Goal: Task Accomplishment & Management: Manage account settings

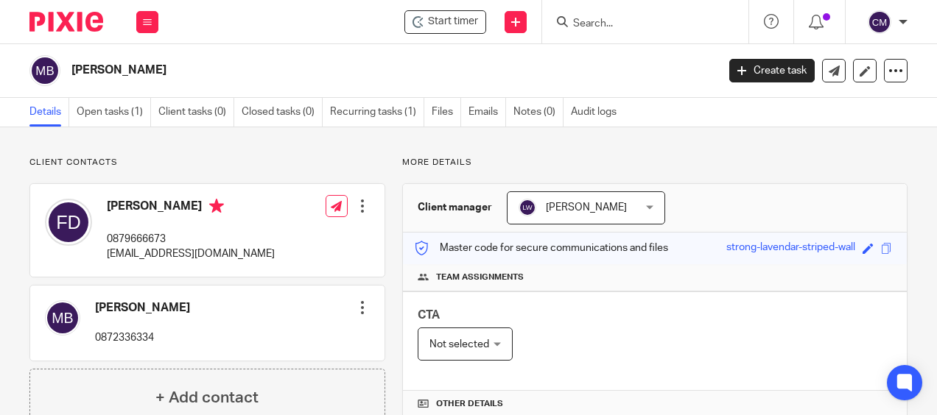
scroll to position [240, 0]
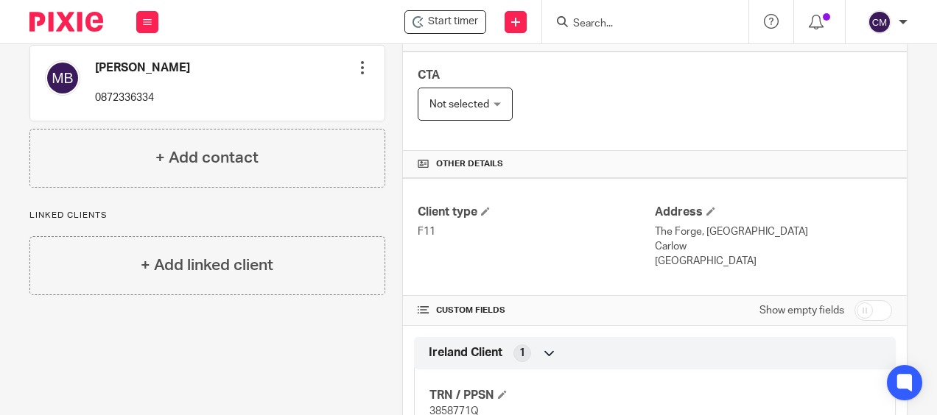
click at [80, 13] on img at bounding box center [66, 22] width 74 height 20
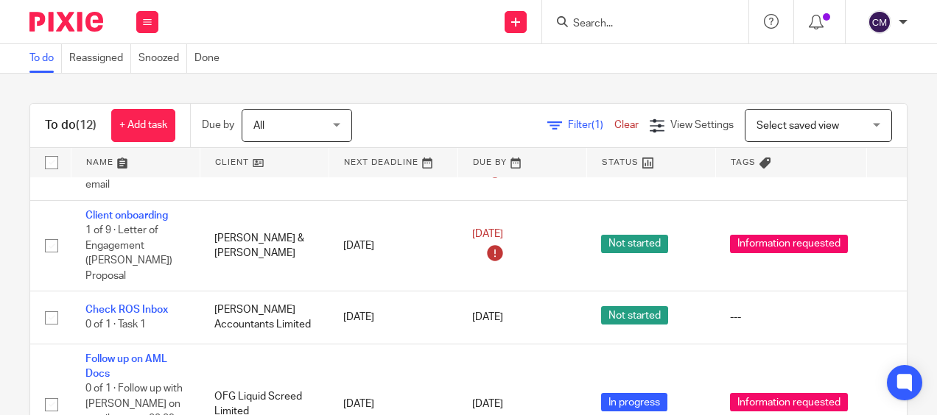
scroll to position [187, 0]
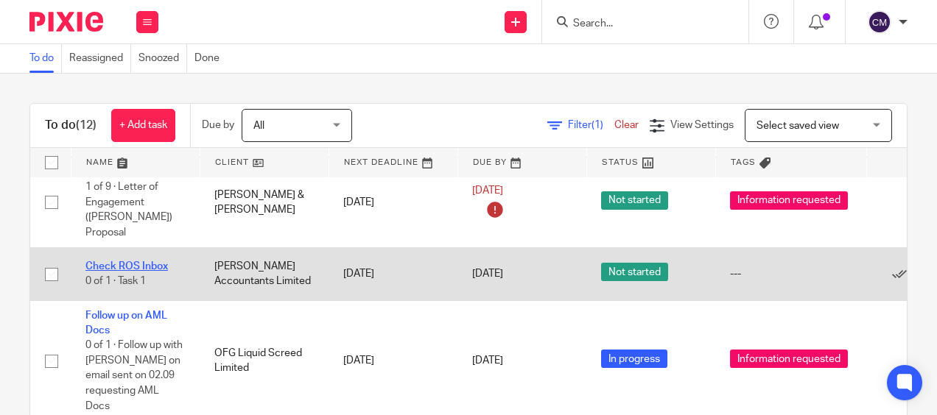
click at [131, 261] on link "Check ROS Inbox" at bounding box center [126, 266] width 82 height 10
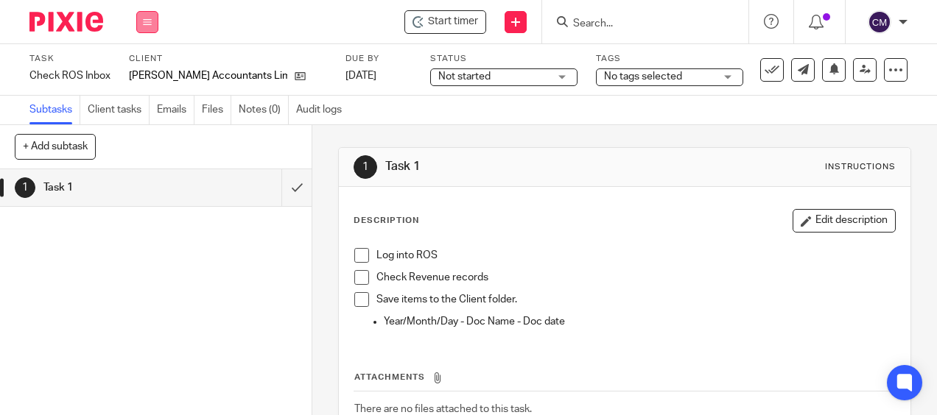
click at [145, 18] on icon at bounding box center [147, 22] width 9 height 9
click at [91, 13] on img at bounding box center [66, 22] width 74 height 20
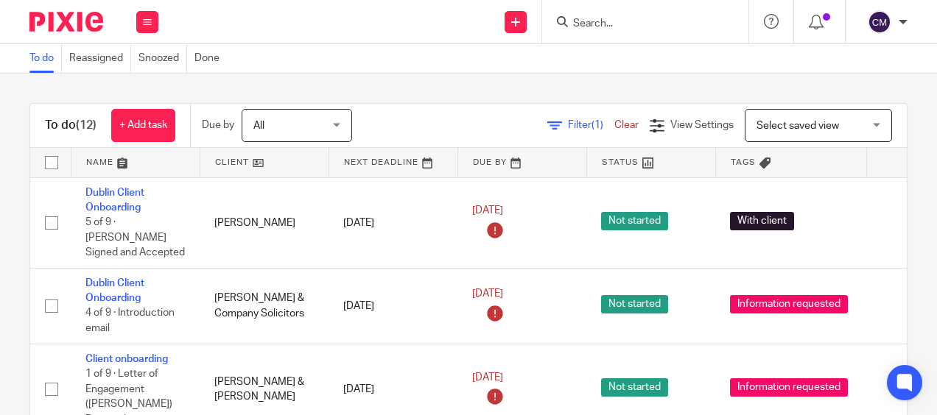
click at [66, 28] on img at bounding box center [66, 22] width 74 height 20
click at [147, 16] on button at bounding box center [147, 22] width 22 height 22
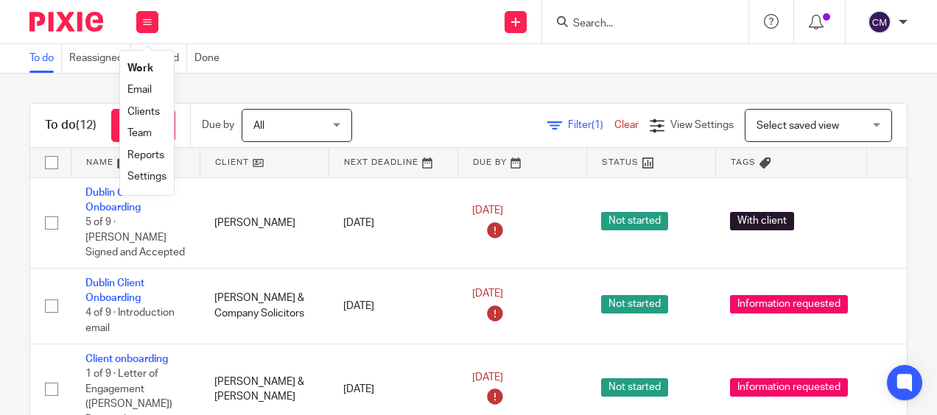
click at [158, 179] on link "Settings" at bounding box center [146, 177] width 39 height 10
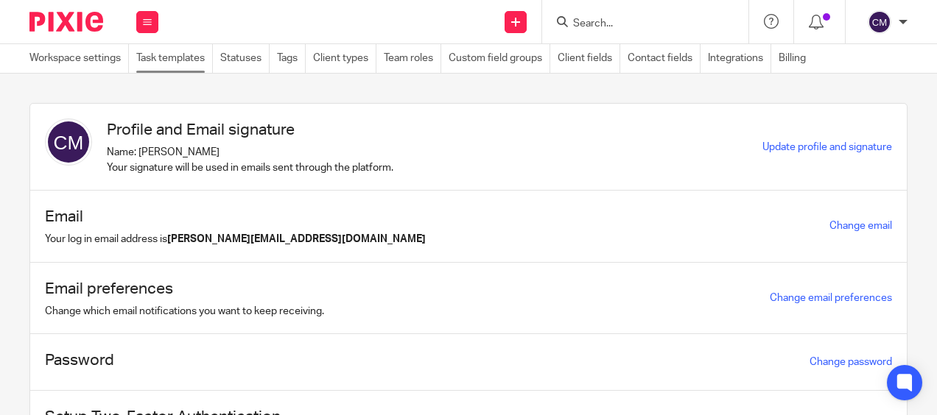
click at [161, 62] on link "Task templates" at bounding box center [174, 58] width 77 height 29
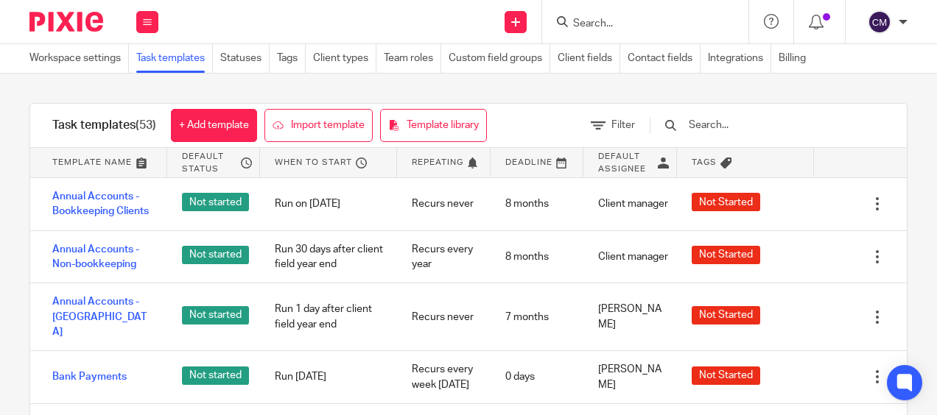
click at [788, 136] on div at bounding box center [760, 125] width 250 height 43
click at [775, 121] on input "text" at bounding box center [773, 125] width 172 height 16
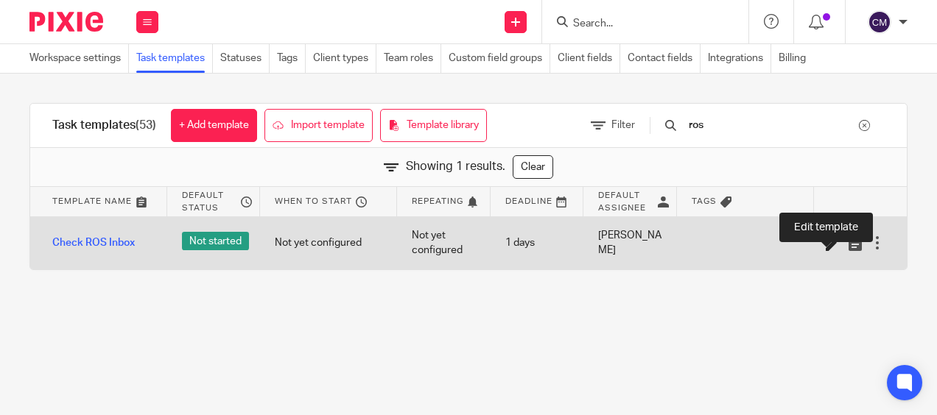
type input "ros"
click at [826, 240] on icon at bounding box center [833, 243] width 15 height 15
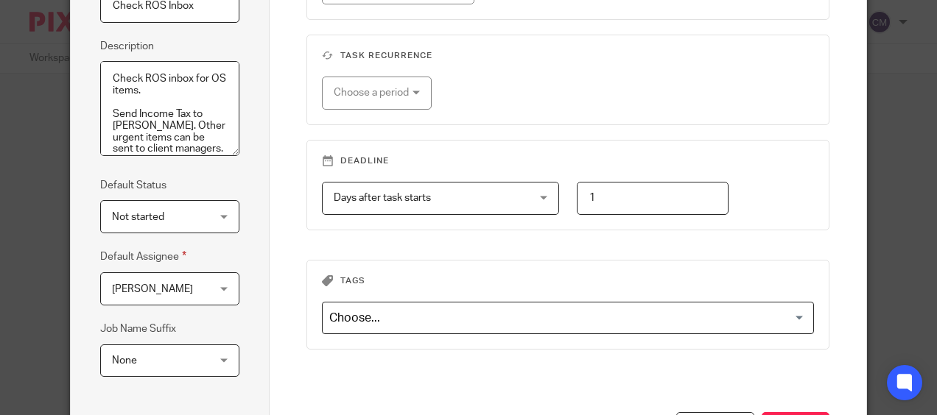
scroll to position [225, 0]
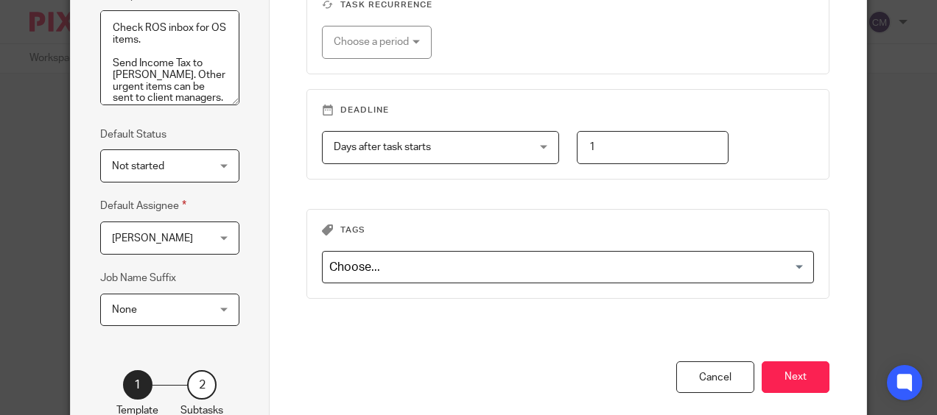
click at [215, 242] on div "Ciara McDonagh Ciara McDonagh" at bounding box center [169, 238] width 139 height 33
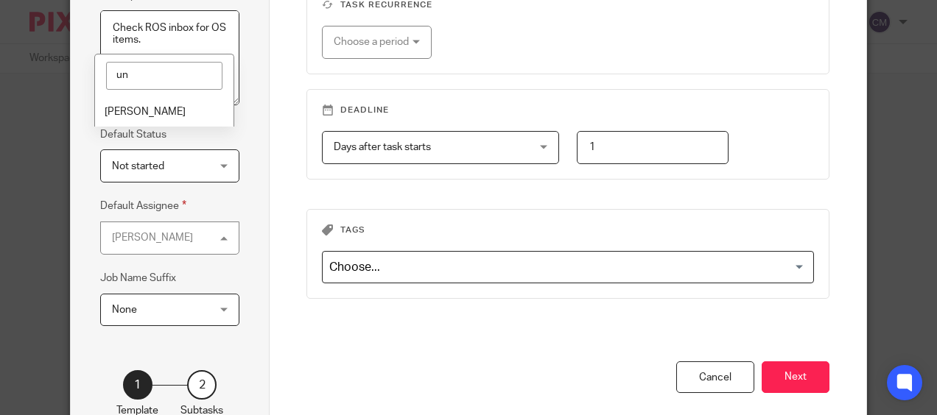
type input "u"
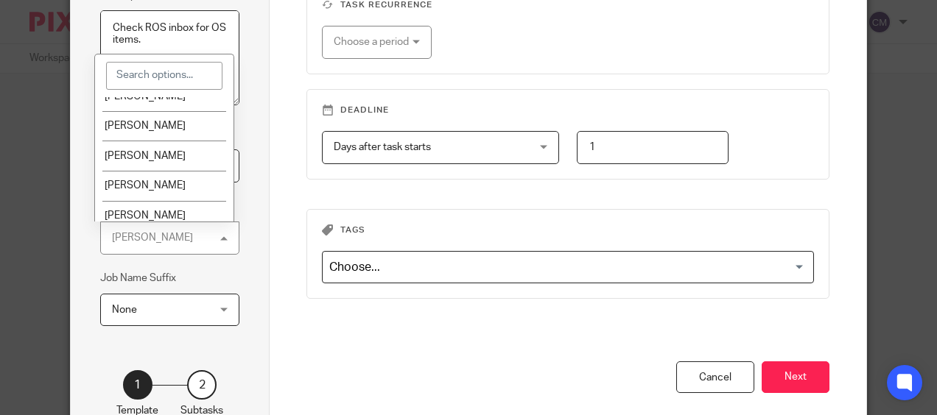
scroll to position [293, 0]
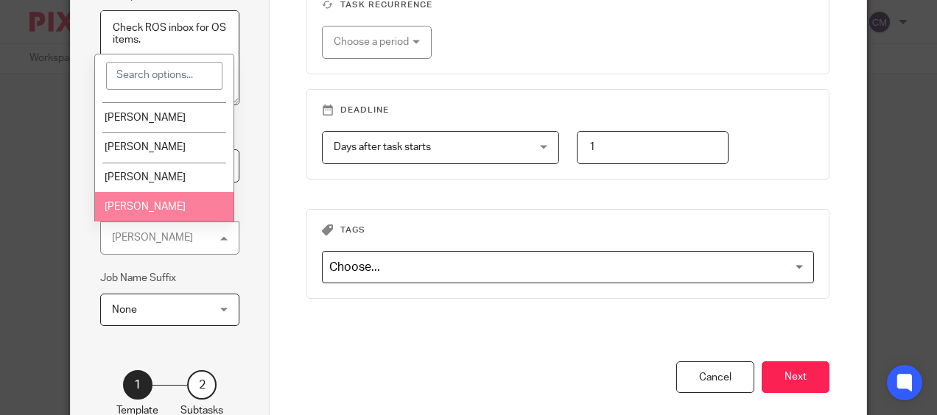
click at [171, 202] on li "Úna Flynn" at bounding box center [164, 207] width 138 height 30
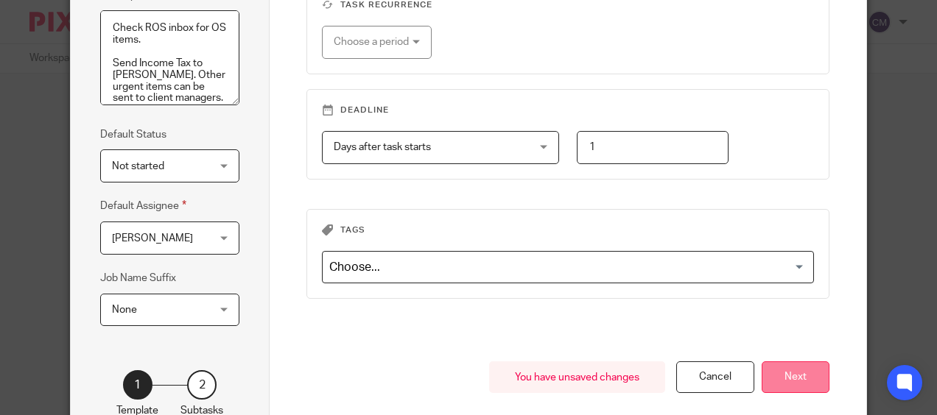
click at [782, 364] on button "Next" at bounding box center [795, 378] width 68 height 32
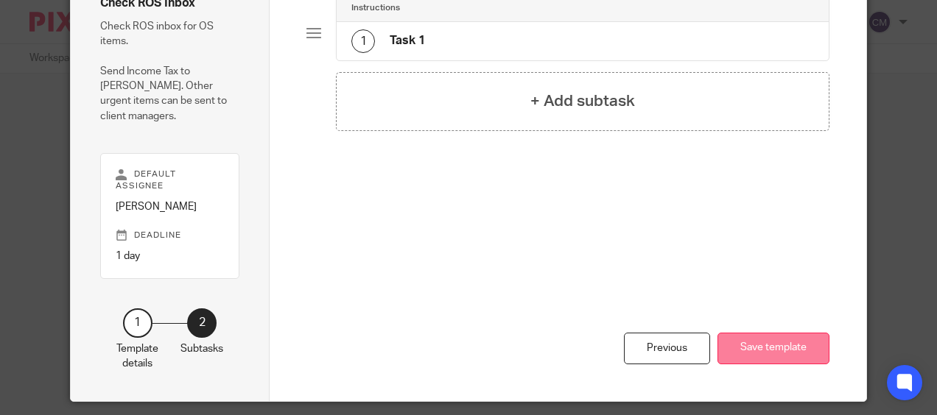
click at [772, 333] on button "Save template" at bounding box center [773, 349] width 112 height 32
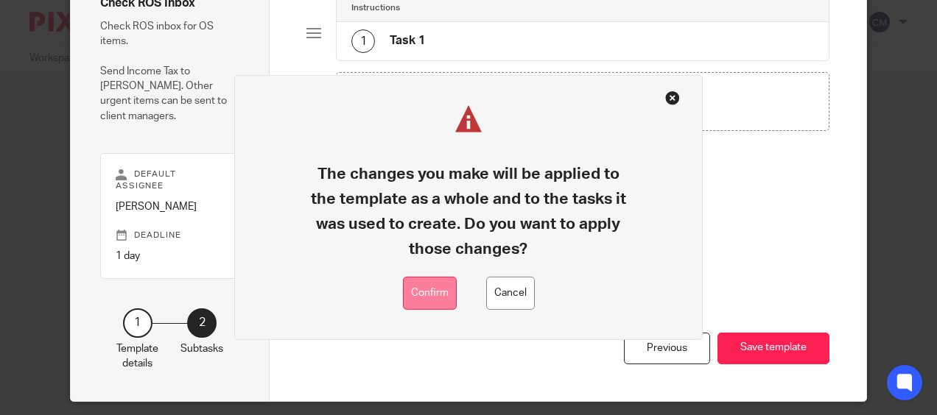
click at [435, 295] on button "Confirm" at bounding box center [430, 293] width 54 height 33
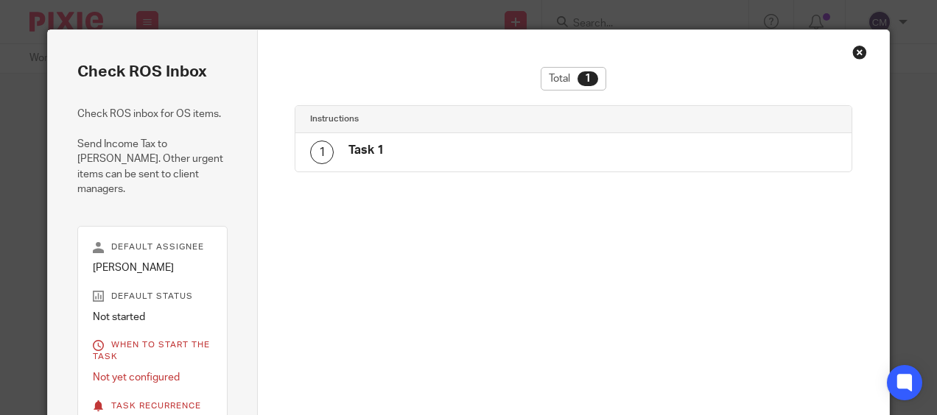
click at [862, 53] on div "Total 1 Instructions 1 Task 1" at bounding box center [573, 348] width 631 height 636
click at [854, 52] on div "Close this dialog window" at bounding box center [859, 52] width 15 height 15
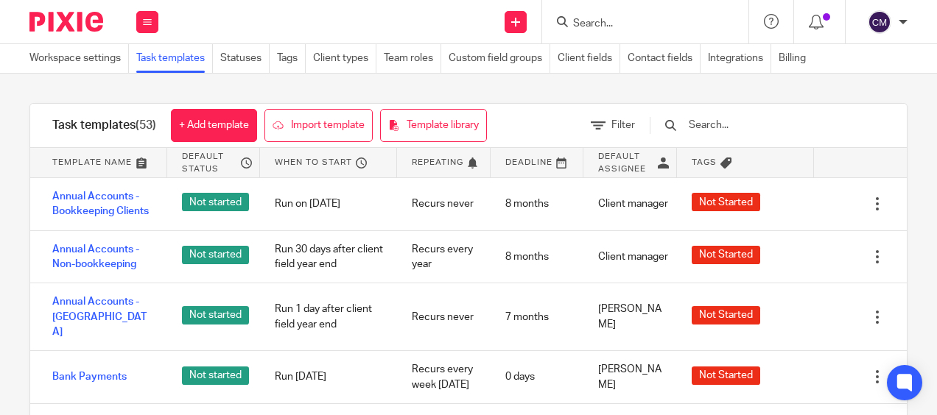
click at [86, 16] on img at bounding box center [66, 22] width 74 height 20
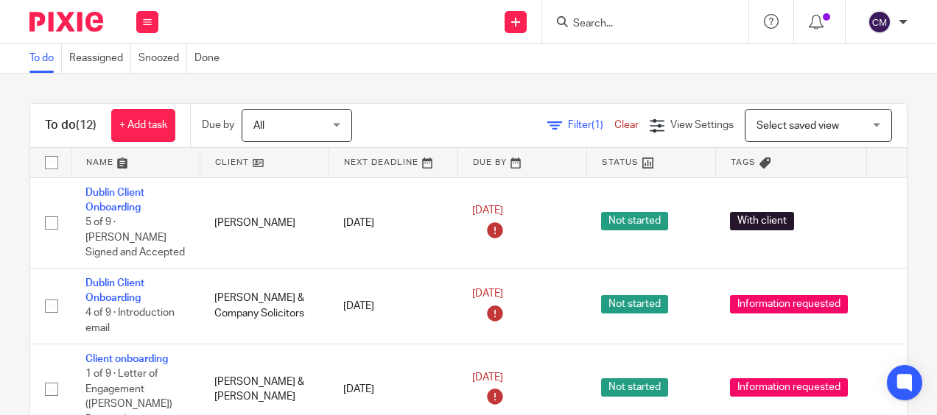
click at [7, 66] on div "To do Reassigned Snoozed Done" at bounding box center [124, 58] width 249 height 29
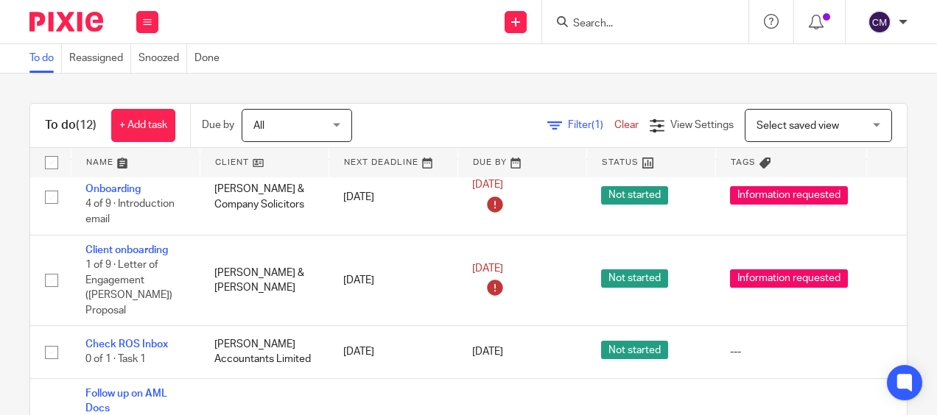
scroll to position [133, 0]
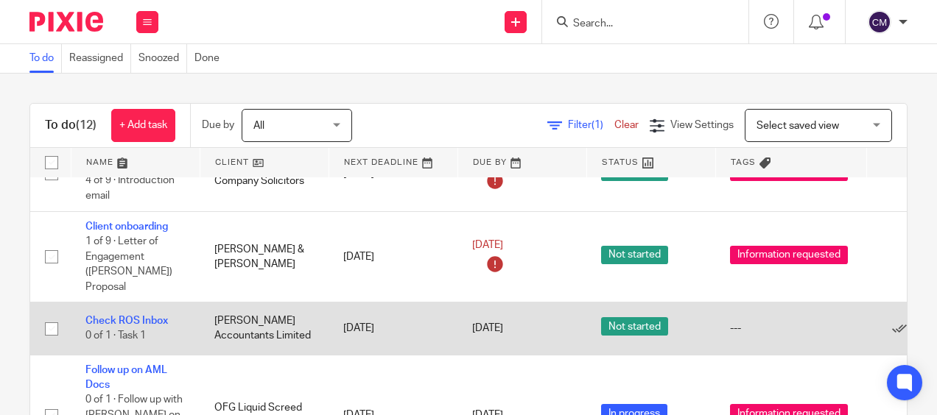
click at [158, 303] on td "Check ROS Inbox 0 of 1 · Task 1" at bounding box center [135, 329] width 129 height 52
click at [156, 316] on link "Check ROS Inbox" at bounding box center [126, 321] width 82 height 10
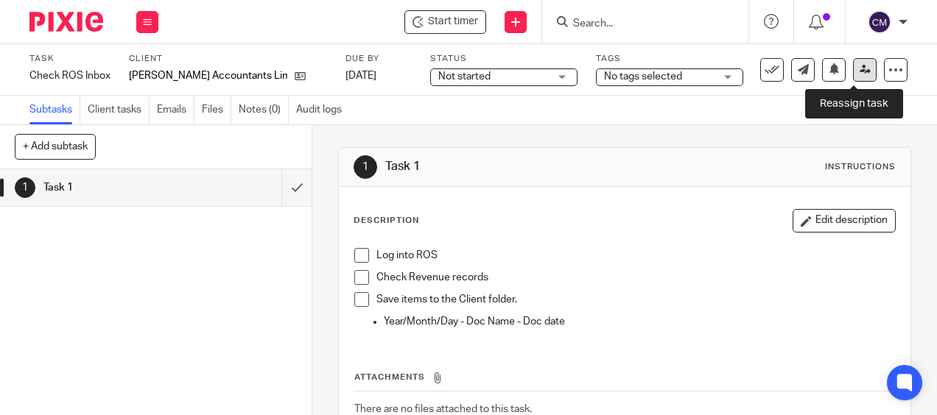
click at [860, 60] on link at bounding box center [865, 70] width 24 height 24
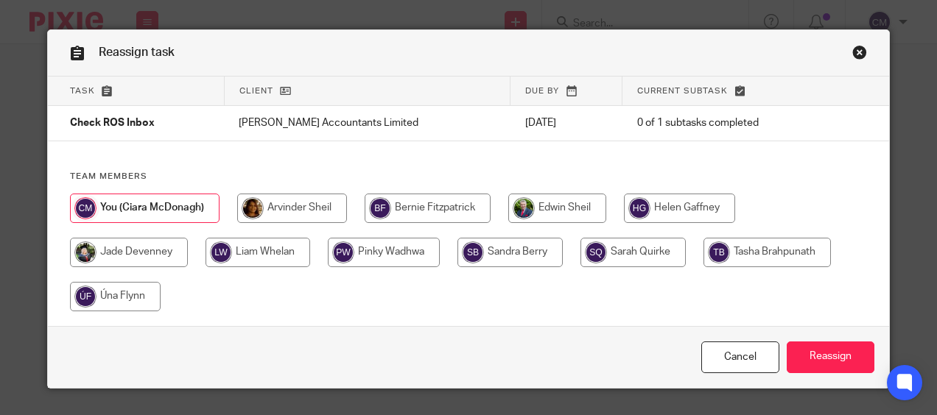
click at [127, 296] on input "radio" at bounding box center [115, 296] width 91 height 29
radio input "true"
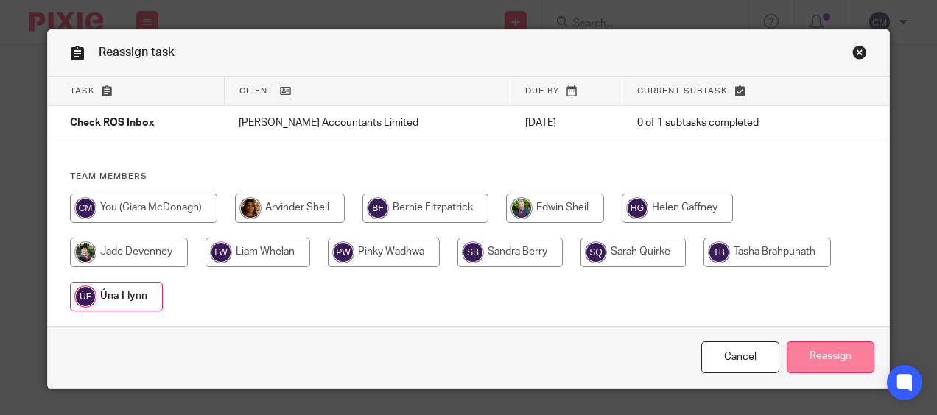
click at [828, 359] on input "Reassign" at bounding box center [831, 358] width 88 height 32
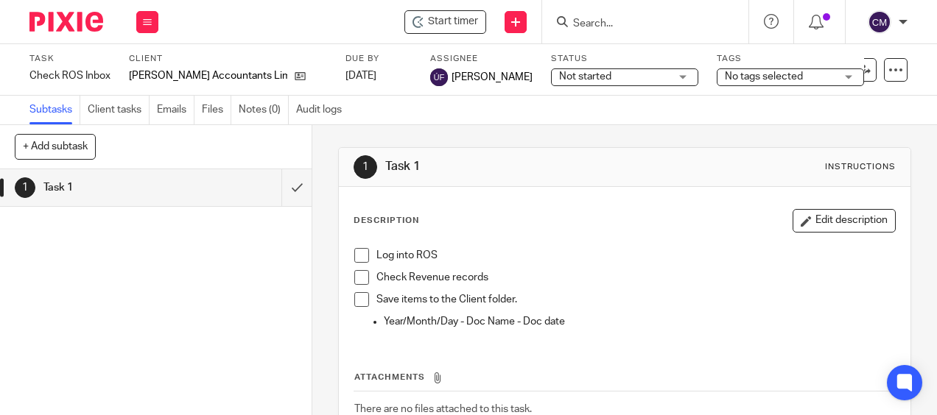
click at [44, 264] on div "1 Task 1" at bounding box center [156, 292] width 312 height 246
drag, startPoint x: 133, startPoint y: 0, endPoint x: 57, endPoint y: 21, distance: 78.1
click at [57, 21] on img at bounding box center [66, 22] width 74 height 20
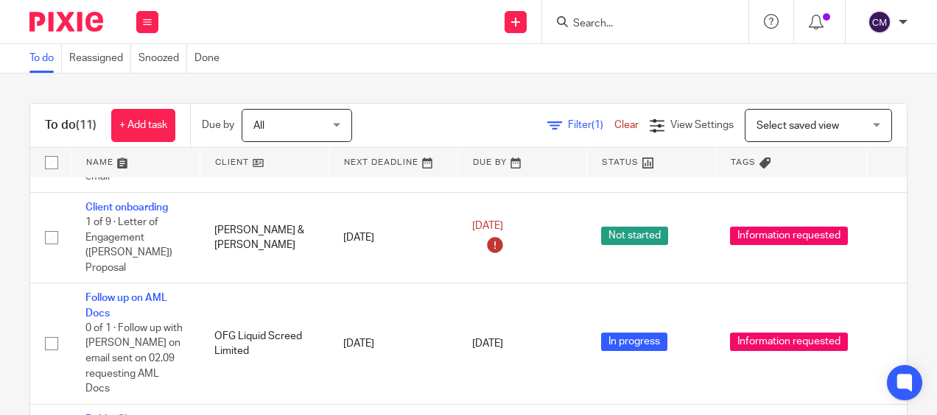
scroll to position [156, 0]
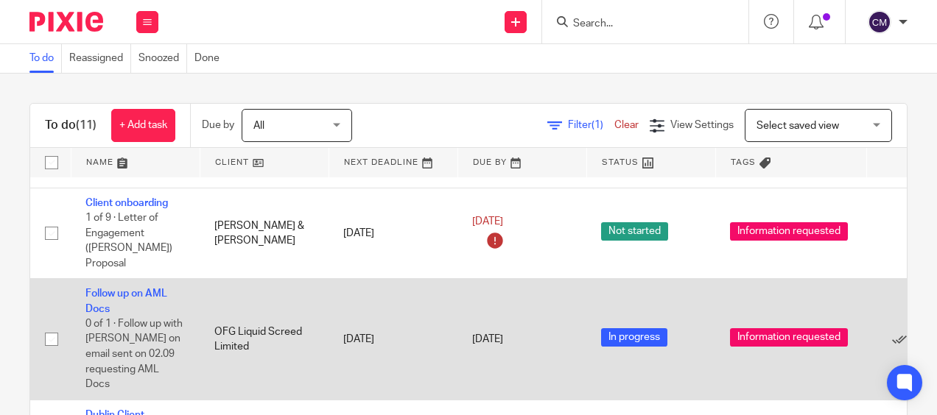
click at [49, 326] on input "checkbox" at bounding box center [52, 340] width 28 height 28
checkbox input "true"
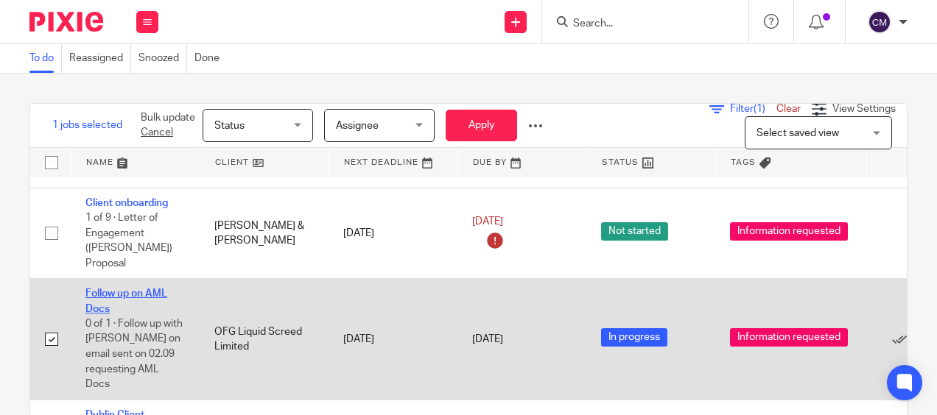
click at [105, 289] on link "Follow up on AML Docs" at bounding box center [126, 301] width 82 height 25
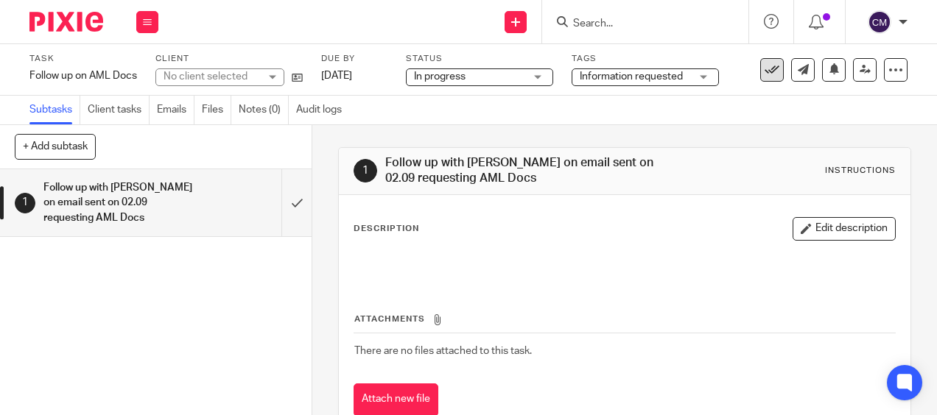
click at [764, 62] on button at bounding box center [772, 70] width 24 height 24
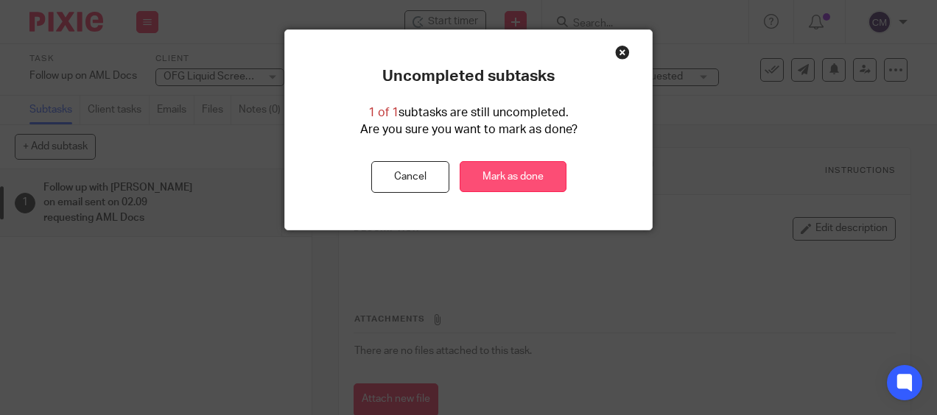
click at [513, 172] on link "Mark as done" at bounding box center [513, 177] width 107 height 32
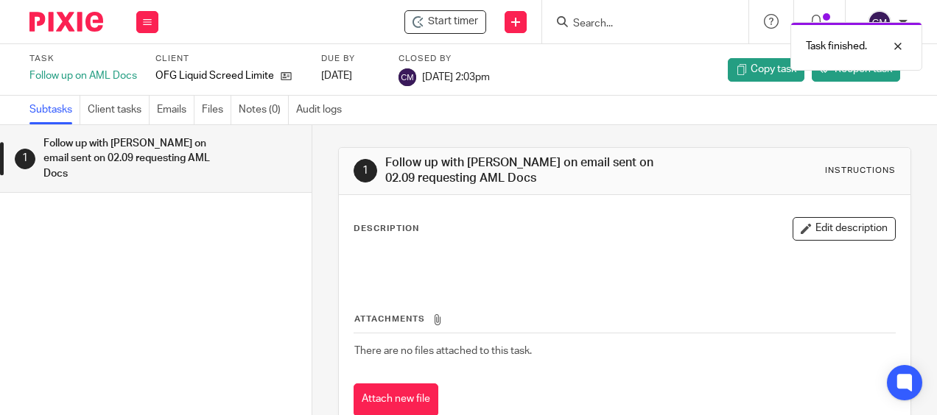
click at [134, 26] on div "Work Email Clients Team Reports Settings" at bounding box center [148, 21] width 52 height 43
click at [147, 73] on link "Work" at bounding box center [140, 68] width 26 height 10
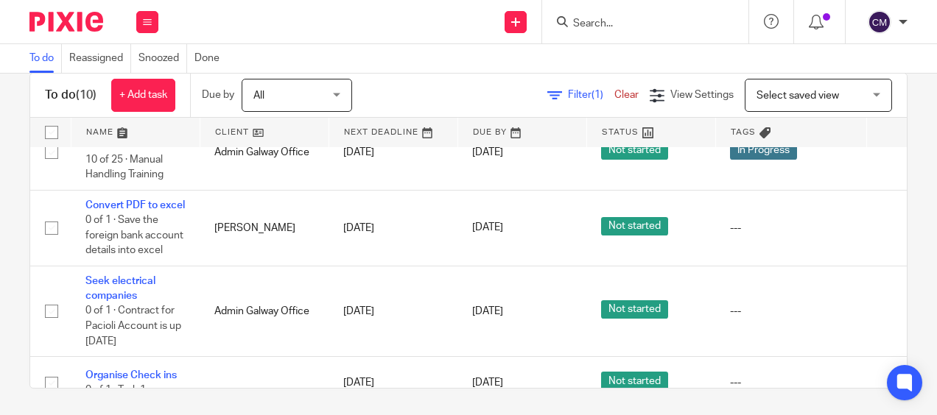
scroll to position [32, 0]
